Goal: Find contact information: Find contact information

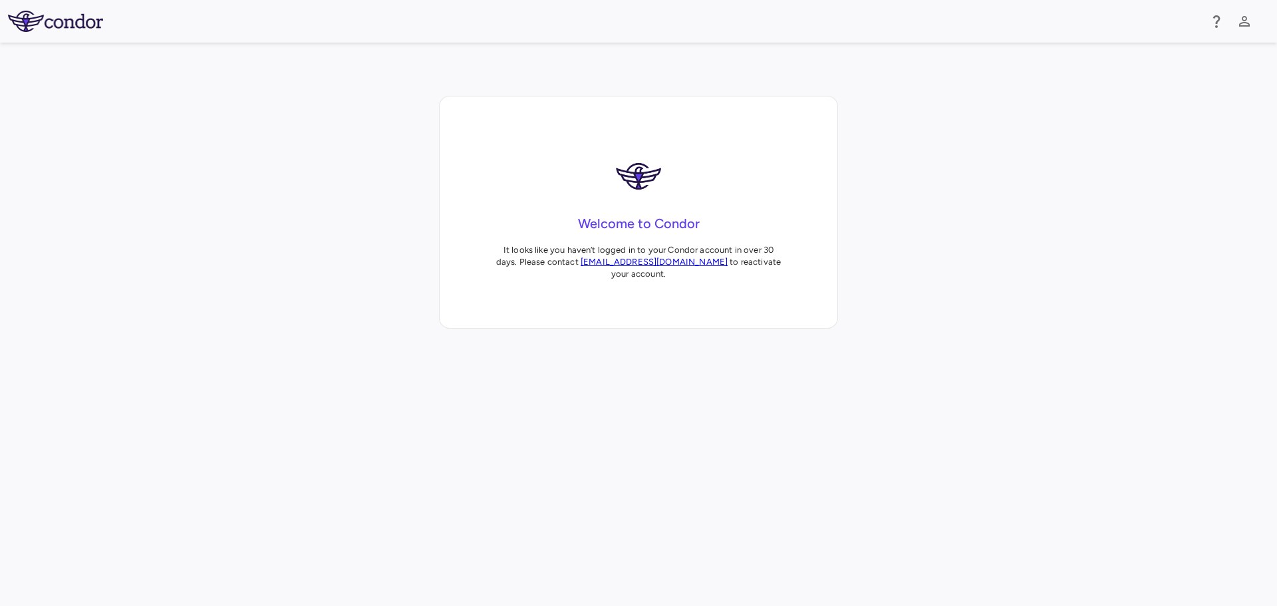
click at [622, 260] on link "support@condorsoftware.com" at bounding box center [654, 262] width 147 height 10
drag, startPoint x: 706, startPoint y: 263, endPoint x: 583, endPoint y: 263, distance: 123.0
click at [583, 263] on p "It looks like you haven‘t logged in to your Condor account in over 30 days. Ple…" at bounding box center [638, 262] width 291 height 36
copy link "support@condorsoftware.com"
